Goal: Transaction & Acquisition: Purchase product/service

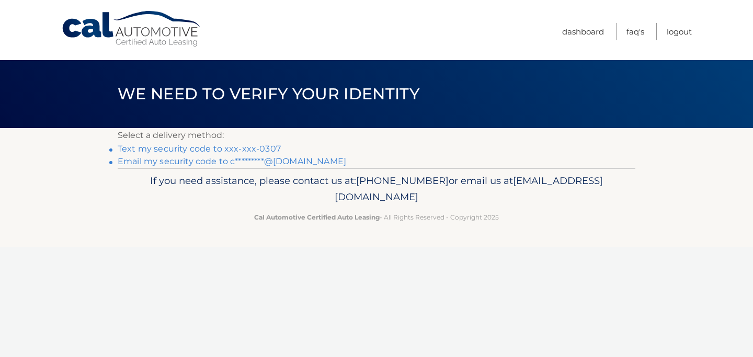
click at [207, 148] on link "Text my security code to xxx-xxx-0307" at bounding box center [199, 149] width 163 height 10
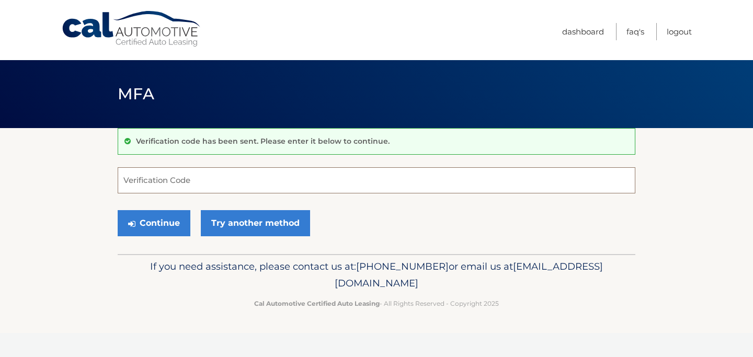
click at [216, 182] on input "Verification Code" at bounding box center [377, 180] width 518 height 26
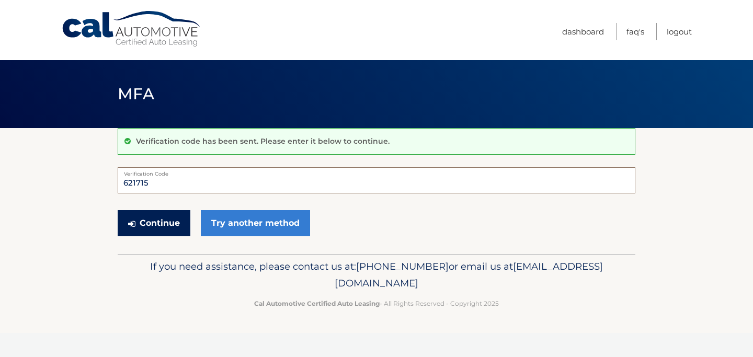
type input "621715"
click at [153, 223] on button "Continue" at bounding box center [154, 223] width 73 height 26
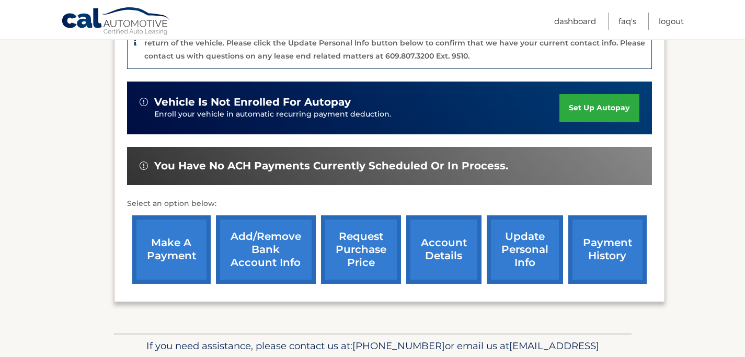
scroll to position [261, 0]
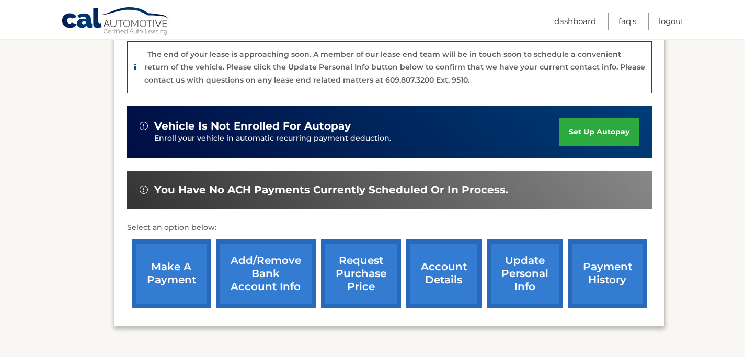
click at [180, 259] on link "make a payment" at bounding box center [171, 273] width 78 height 68
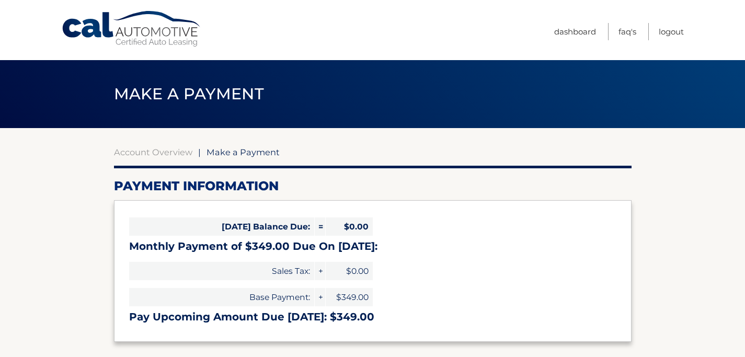
select select "YzRhYTcxY2YtY2RjNy00NDM4LWFhMjYtOGZkMTFlOWYwYWUw"
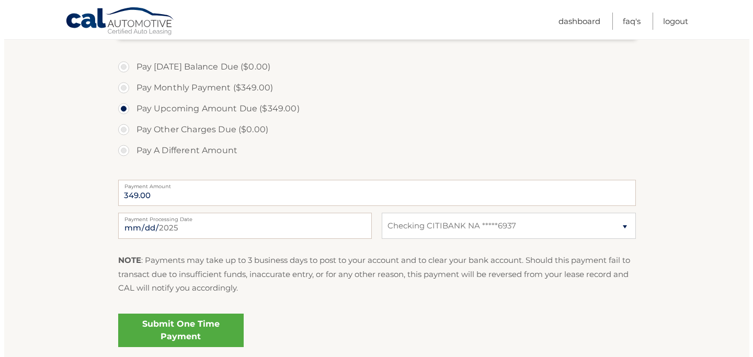
scroll to position [314, 0]
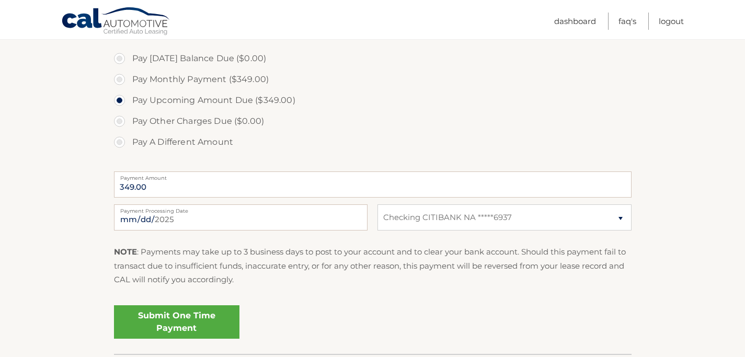
click at [180, 317] on link "Submit One Time Payment" at bounding box center [176, 321] width 125 height 33
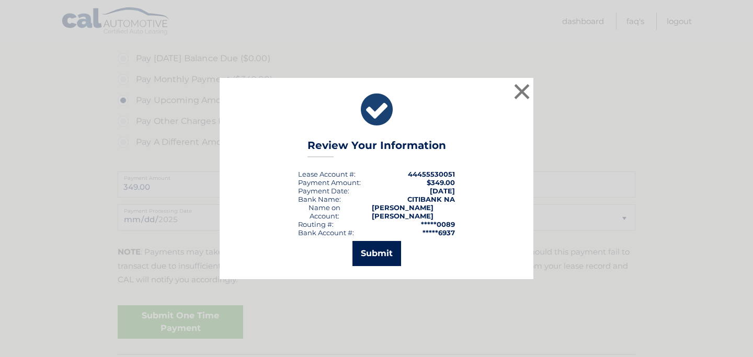
click at [376, 255] on button "Submit" at bounding box center [376, 253] width 49 height 25
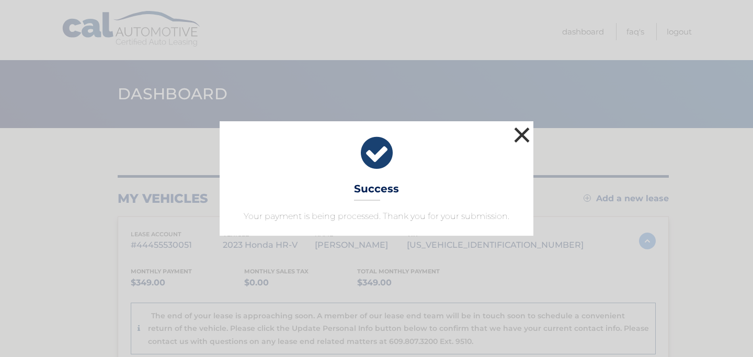
click at [523, 136] on button "×" at bounding box center [521, 134] width 21 height 21
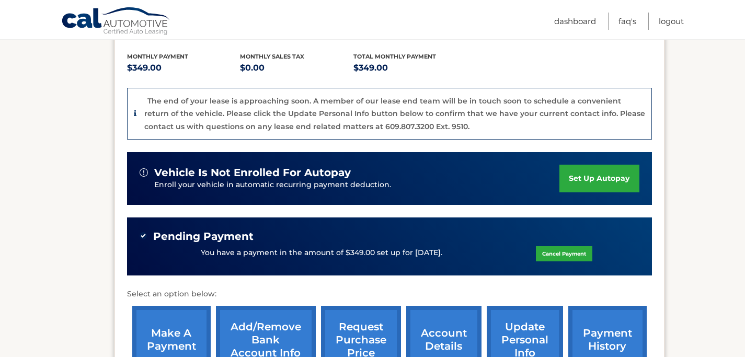
scroll to position [261, 0]
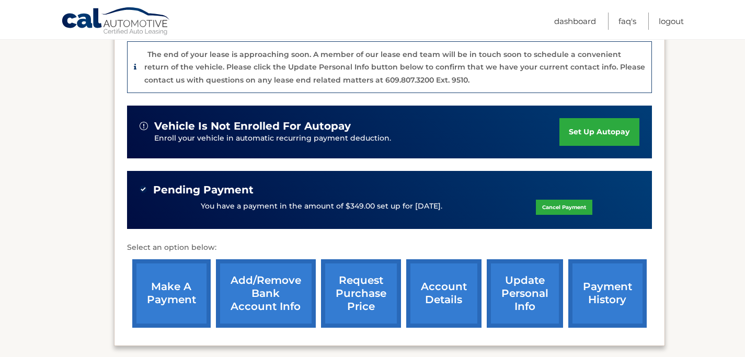
click at [445, 288] on link "account details" at bounding box center [443, 293] width 75 height 68
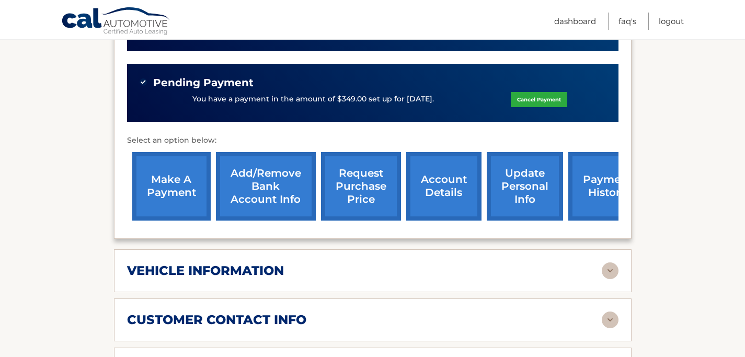
scroll to position [471, 0]
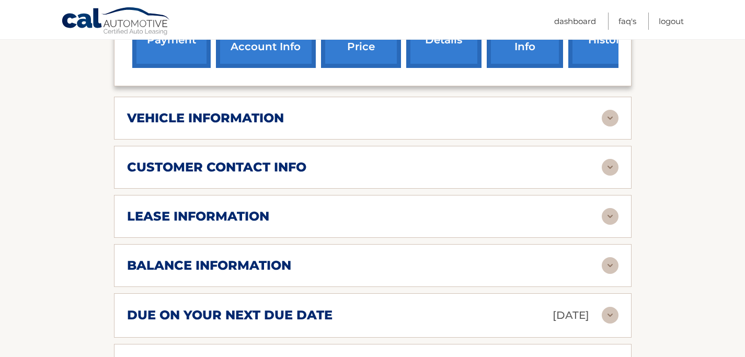
click at [609, 214] on img at bounding box center [610, 216] width 17 height 17
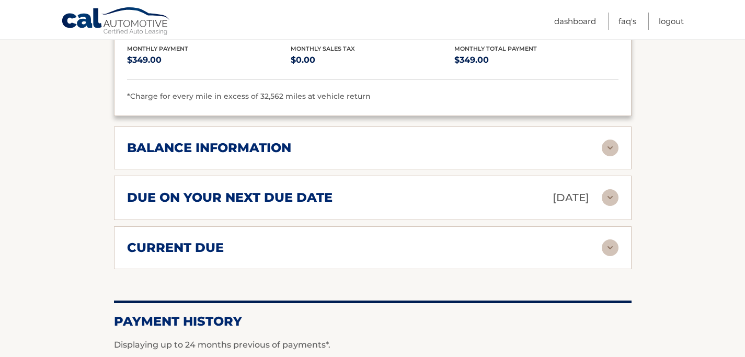
scroll to position [837, 0]
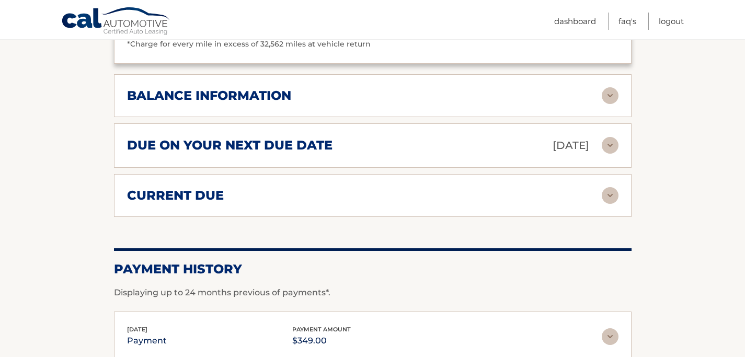
click at [609, 193] on img at bounding box center [610, 195] width 17 height 17
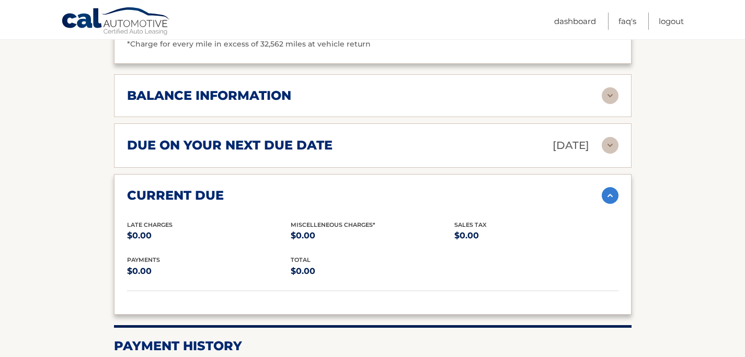
click at [607, 97] on img at bounding box center [610, 95] width 17 height 17
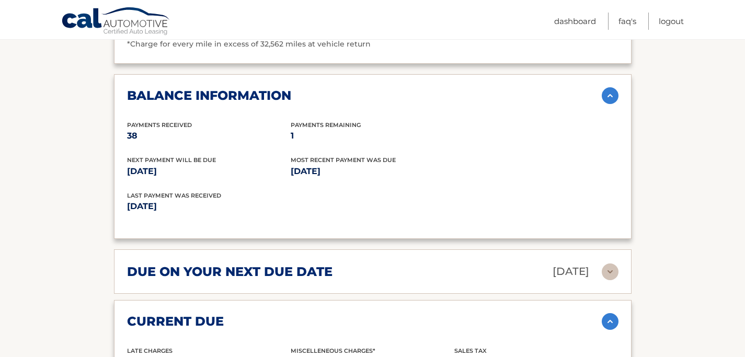
click at [607, 97] on img at bounding box center [610, 95] width 17 height 17
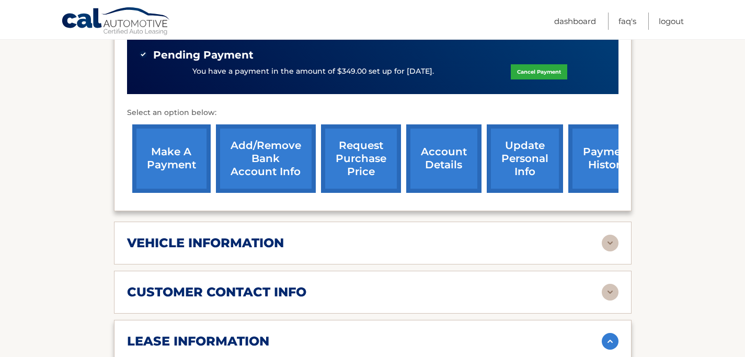
scroll to position [398, 0]
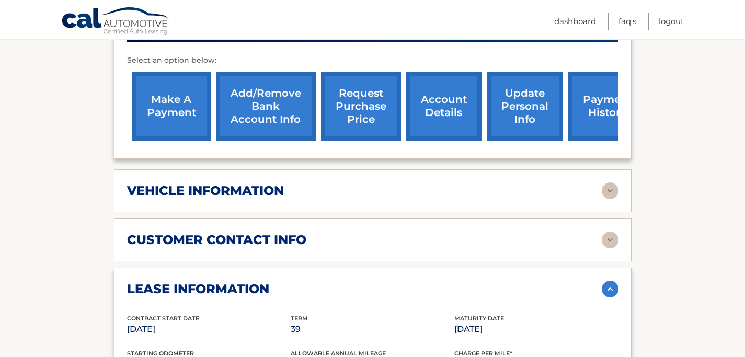
click at [609, 190] on img at bounding box center [610, 190] width 17 height 17
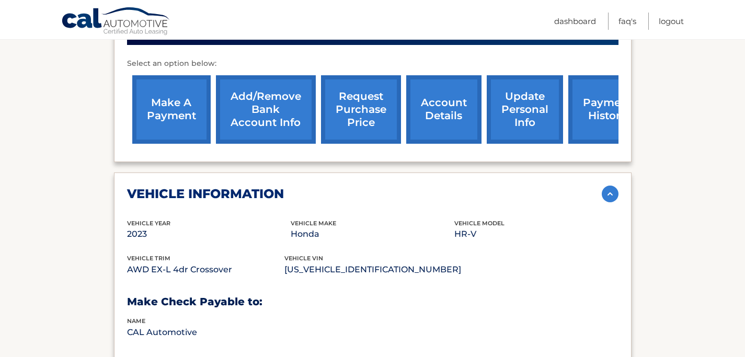
scroll to position [336, 0]
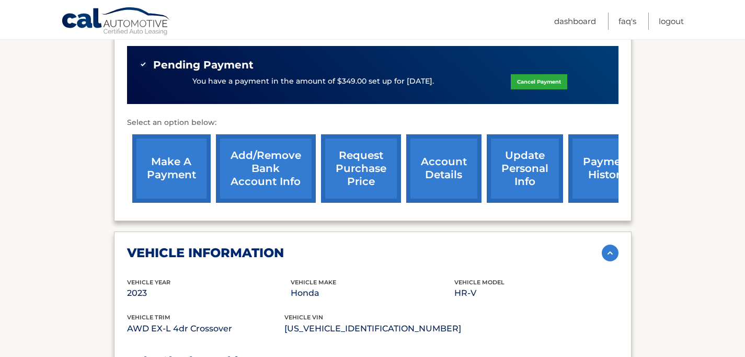
click at [368, 177] on link "request purchase price" at bounding box center [361, 168] width 80 height 68
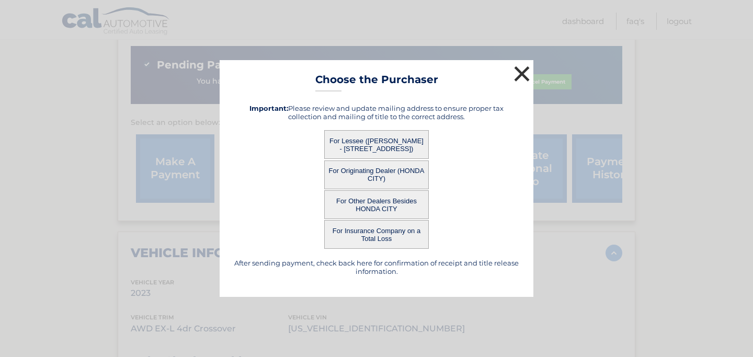
click at [521, 73] on button "×" at bounding box center [521, 73] width 21 height 21
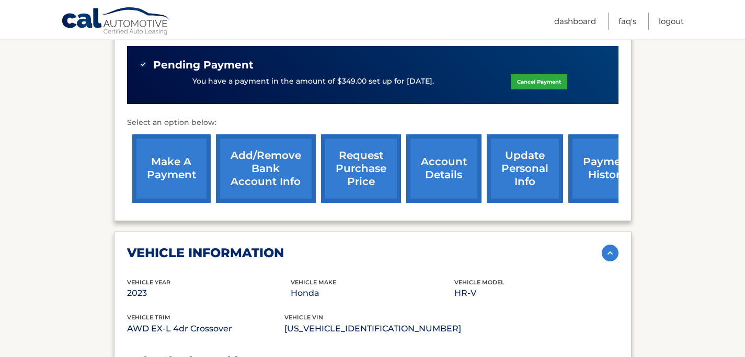
click at [370, 165] on link "request purchase price" at bounding box center [361, 168] width 80 height 68
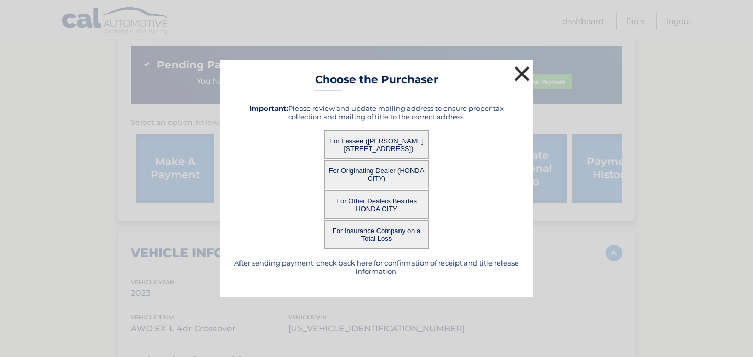
click at [520, 71] on button "×" at bounding box center [521, 73] width 21 height 21
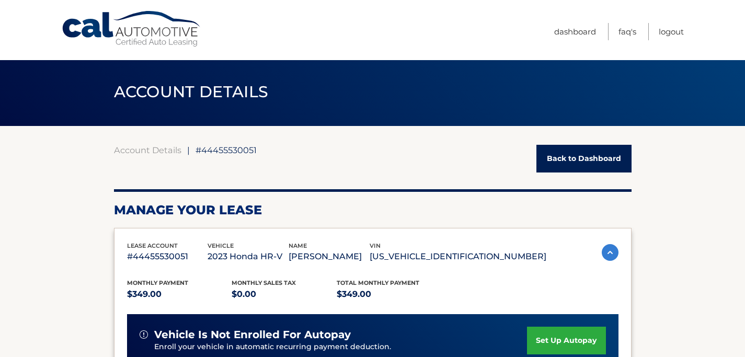
scroll to position [0, 0]
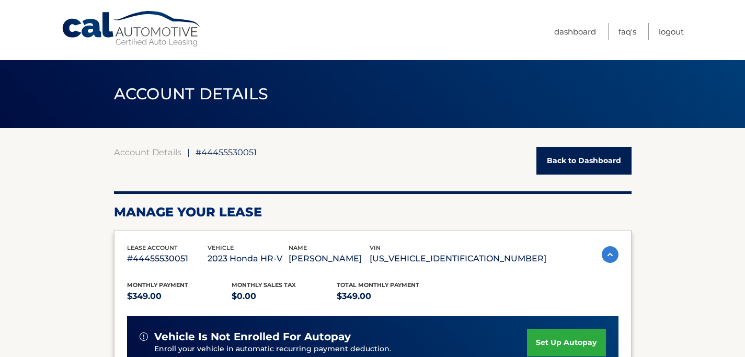
click at [574, 155] on link "Back to Dashboard" at bounding box center [583, 161] width 95 height 28
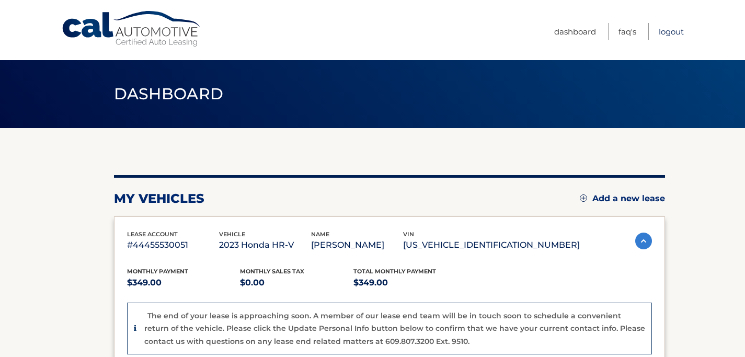
click at [666, 30] on link "Logout" at bounding box center [671, 31] width 25 height 17
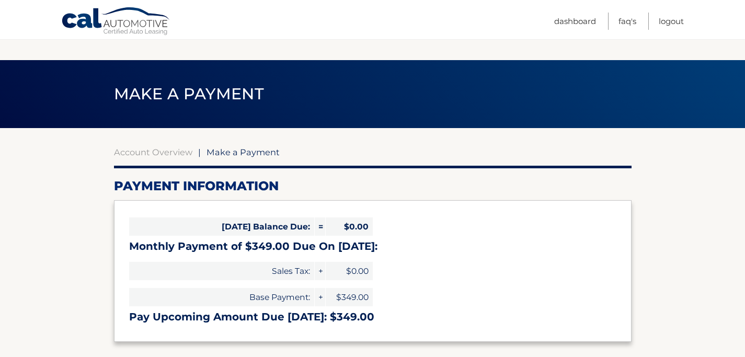
select select "YzRhYTcxY2YtY2RjNy00NDM4LWFhMjYtOGZkMTFlOWYwYWUw"
